Goal: Task Accomplishment & Management: Use online tool/utility

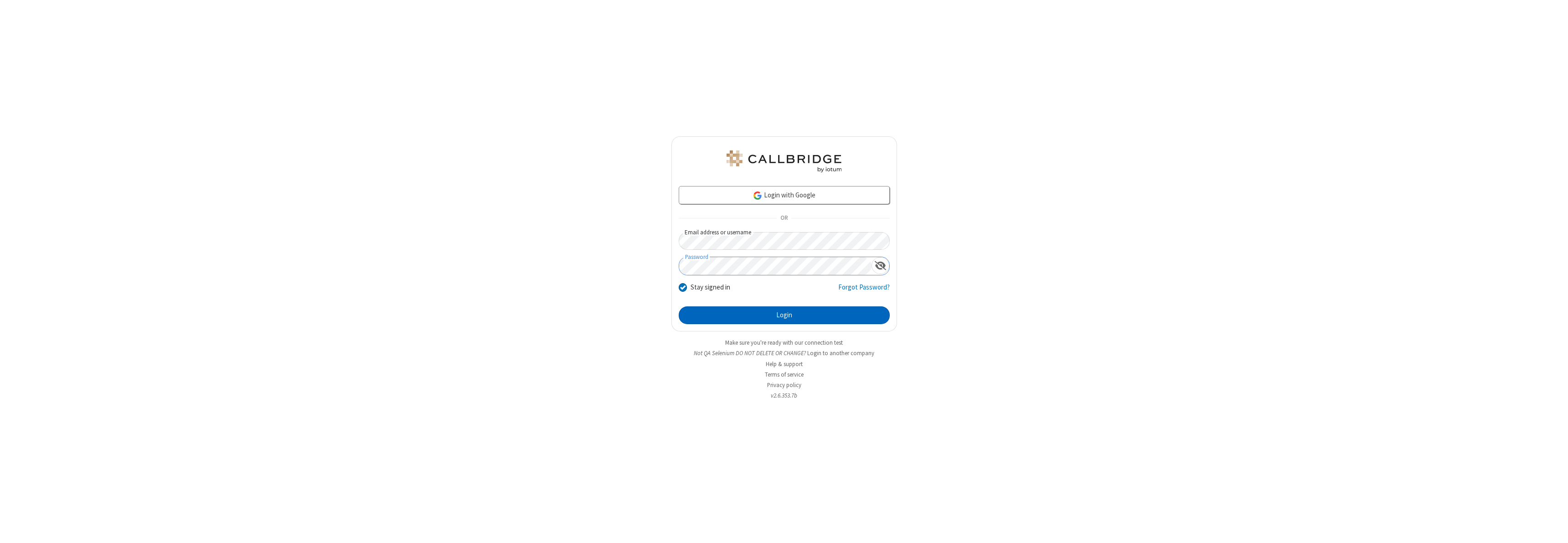
click at [784, 315] on button "Login" at bounding box center [784, 316] width 211 height 18
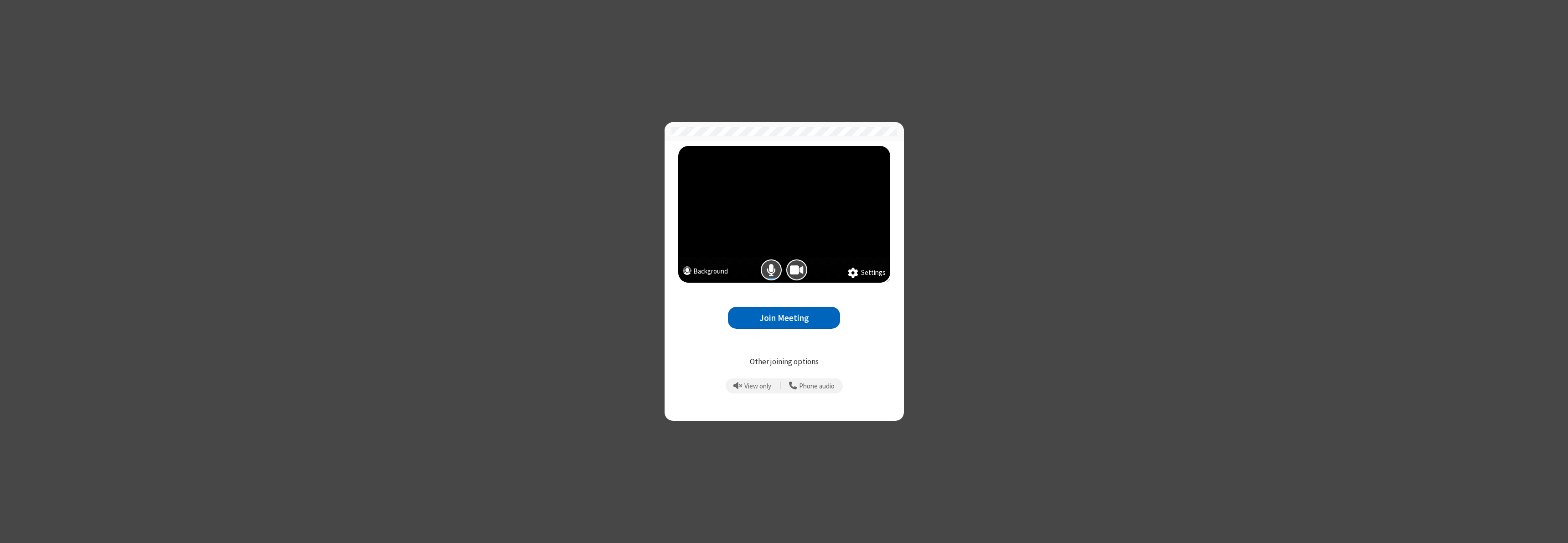
click at [796, 270] on span "Camera is on" at bounding box center [796, 270] width 13 height 13
click at [784, 318] on button "Join Meeting" at bounding box center [783, 318] width 112 height 23
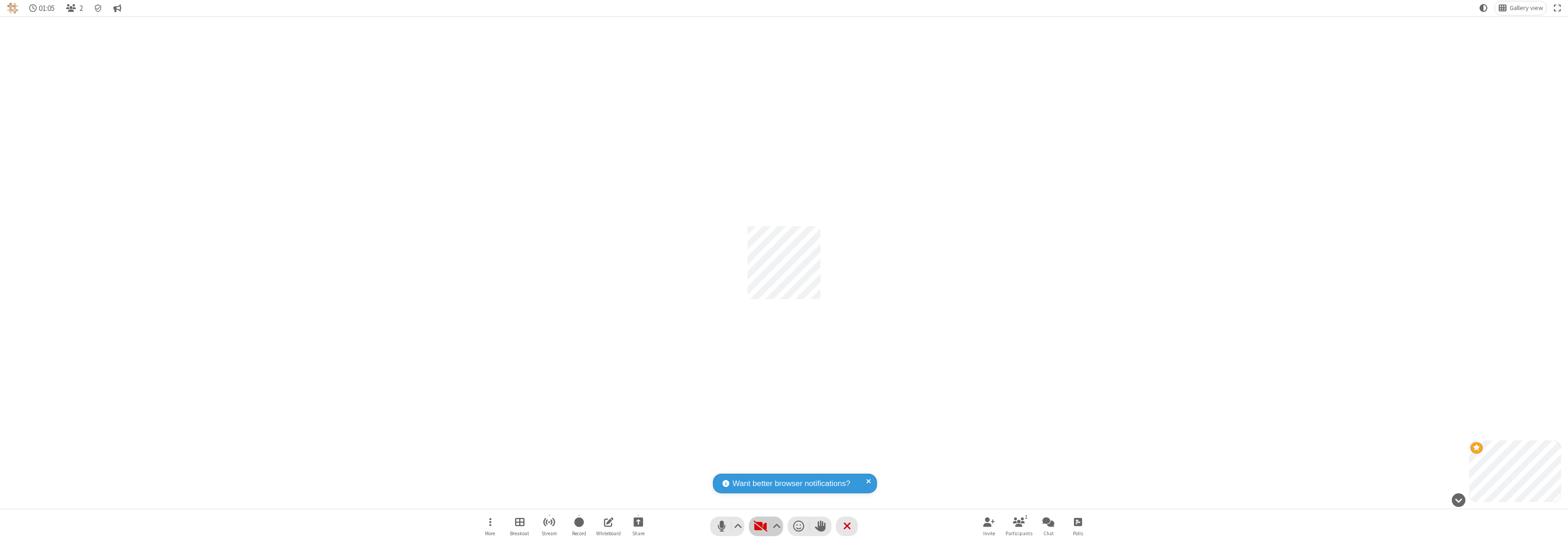
click at [766, 526] on span "Start video (⌘+Shift+V)" at bounding box center [759, 526] width 13 height 13
